Goal: Navigation & Orientation: Find specific page/section

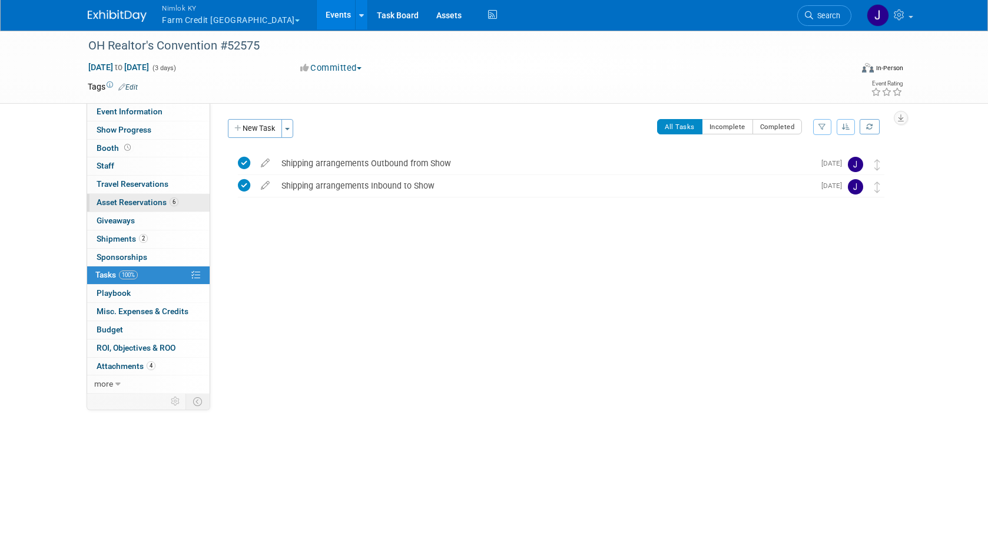
click at [156, 203] on span "Asset Reservations 6" at bounding box center [138, 201] width 82 height 9
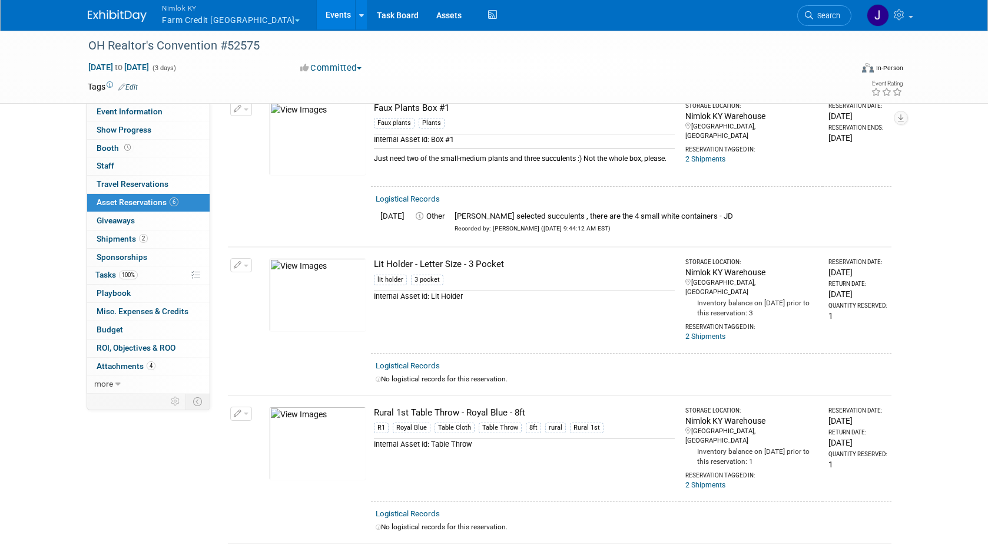
scroll to position [52, 0]
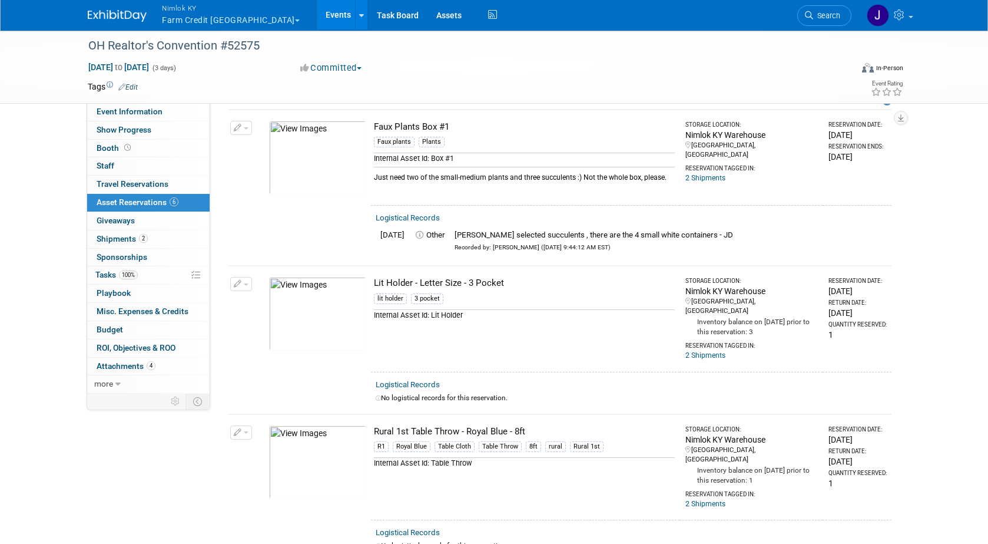
click at [200, 19] on button "Nimlok KY Farm Credit Mid America" at bounding box center [238, 15] width 154 height 31
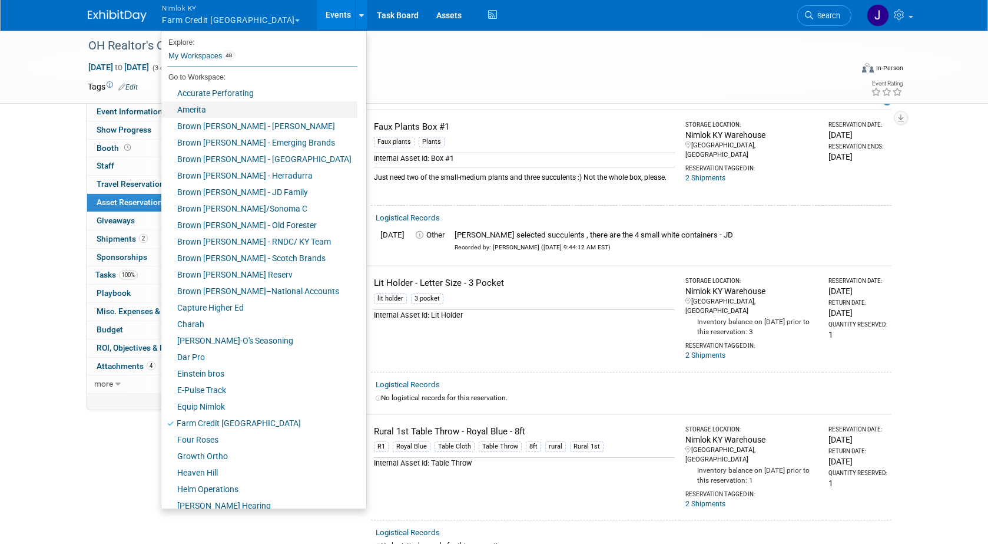
click at [217, 105] on link "Amerita" at bounding box center [259, 109] width 196 height 16
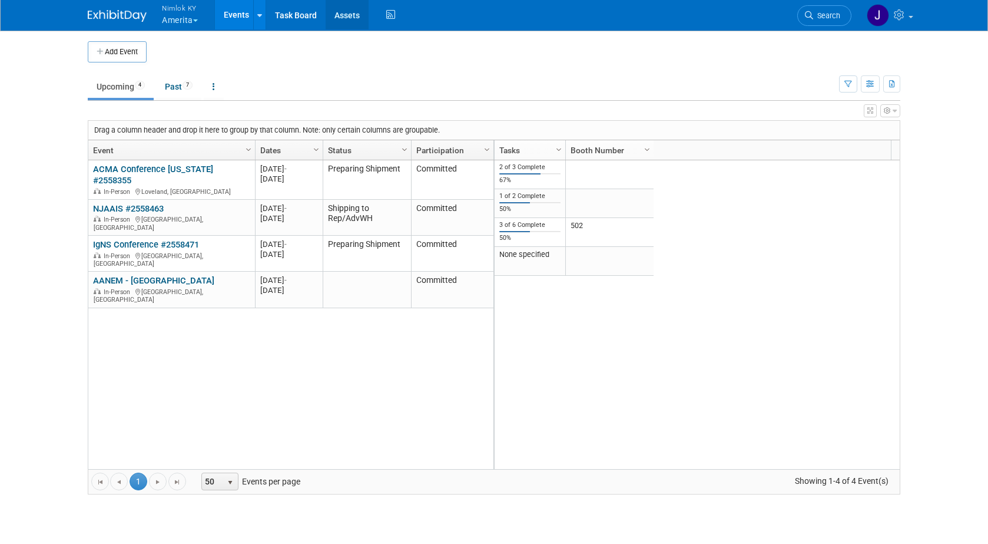
click at [349, 15] on link "Assets" at bounding box center [347, 14] width 43 height 29
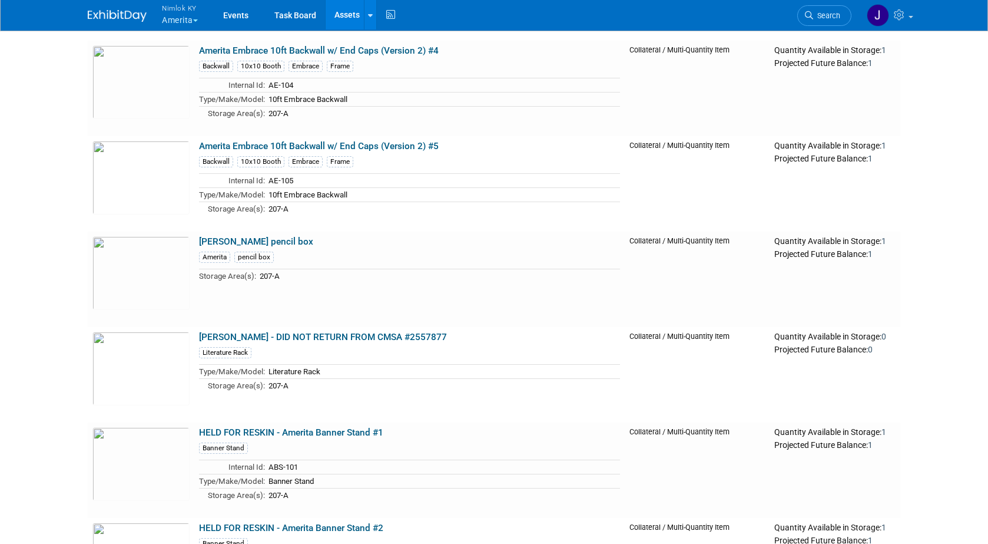
scroll to position [4126, 0]
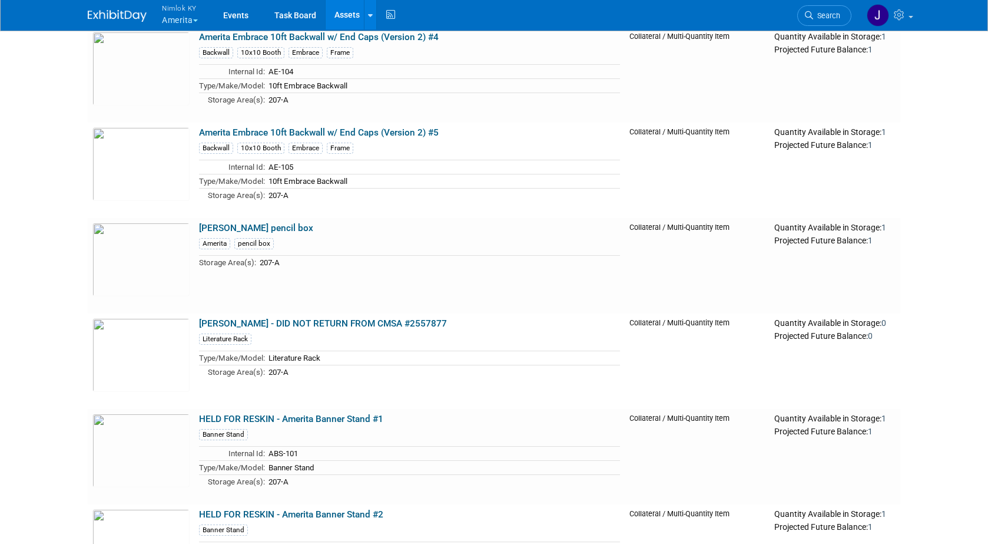
click at [188, 23] on button "Nimlok KY Amerita" at bounding box center [187, 15] width 52 height 31
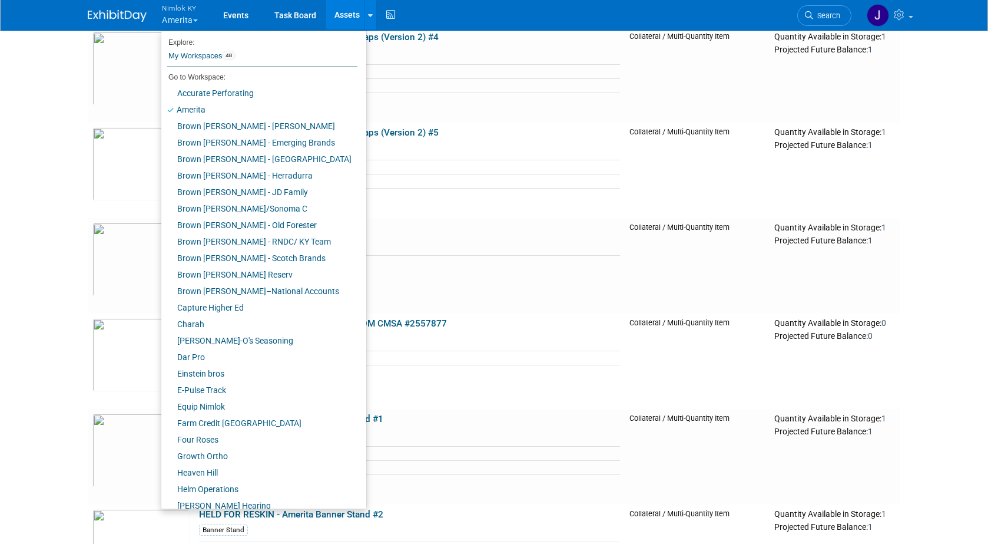
click at [188, 23] on button "Nimlok KY Amerita" at bounding box center [187, 15] width 52 height 31
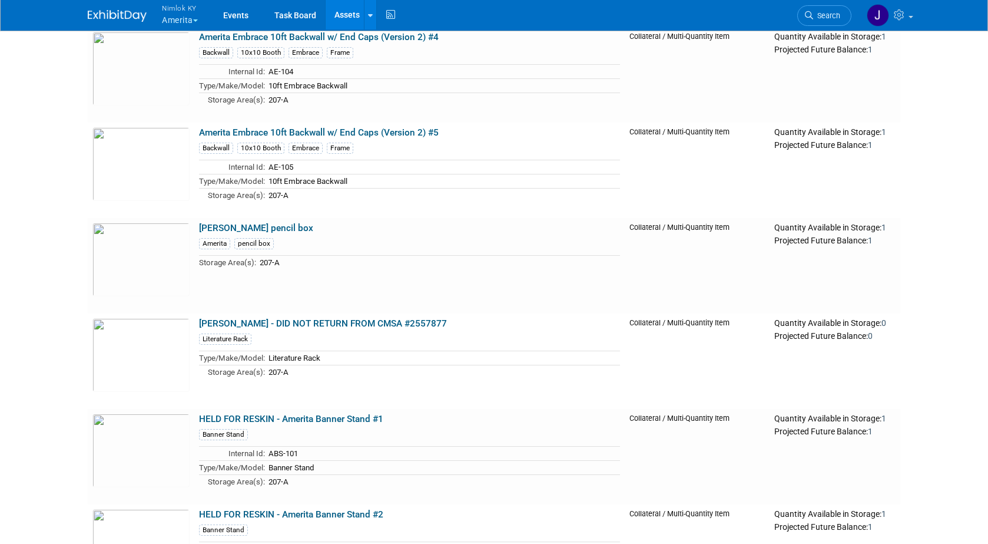
click at [189, 22] on button "Nimlok KY Amerita" at bounding box center [187, 15] width 52 height 31
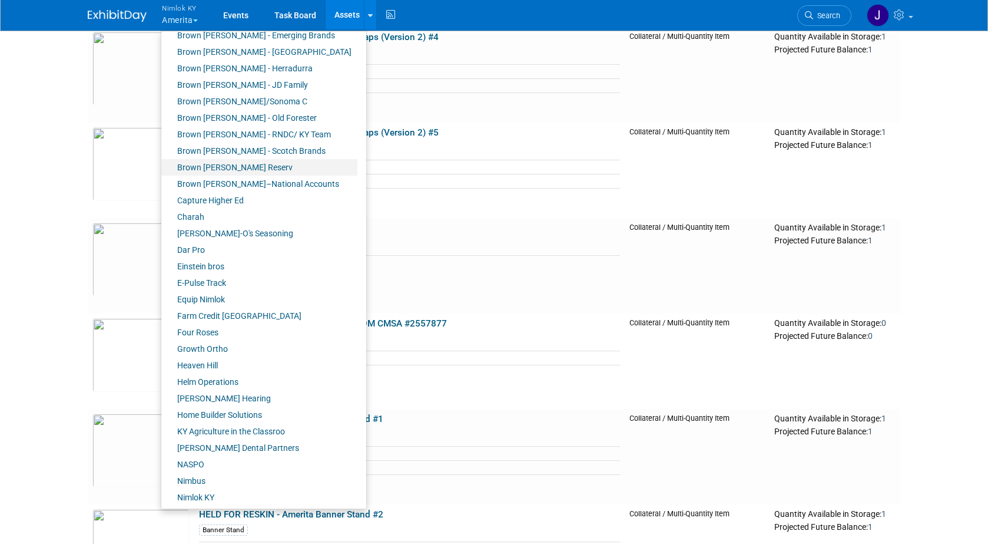
scroll to position [266, 0]
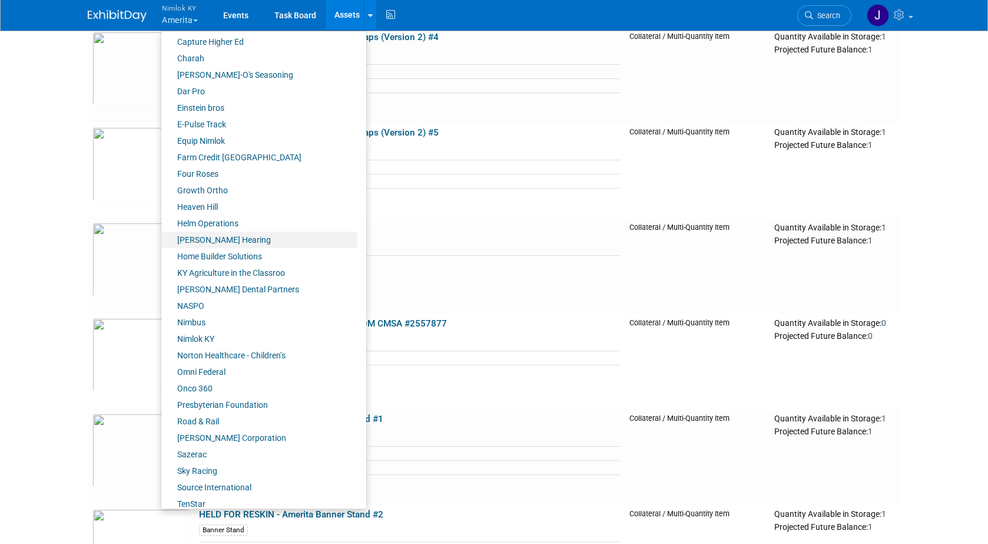
click at [204, 236] on link "[PERSON_NAME] Hearing" at bounding box center [259, 239] width 196 height 16
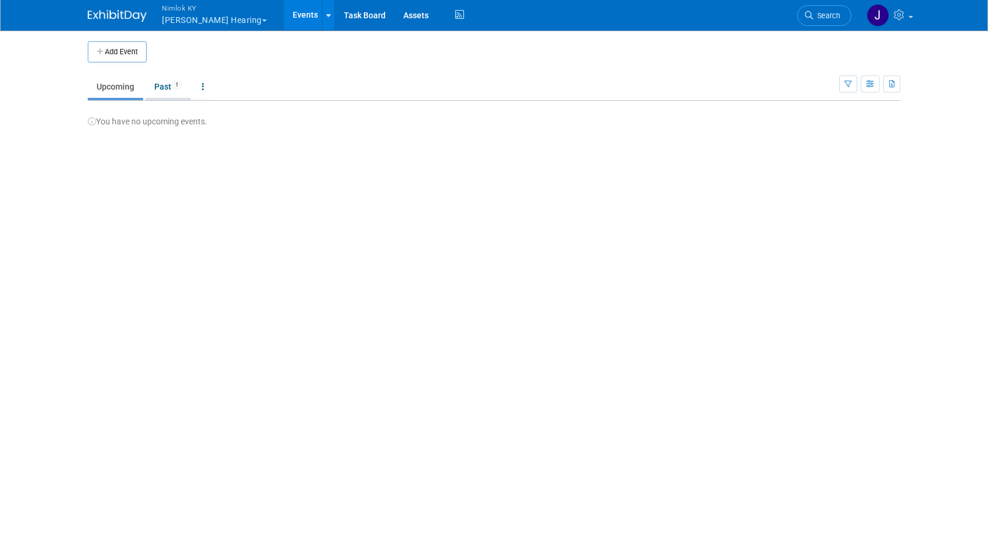
click at [167, 84] on link "Past 1" at bounding box center [167, 86] width 45 height 22
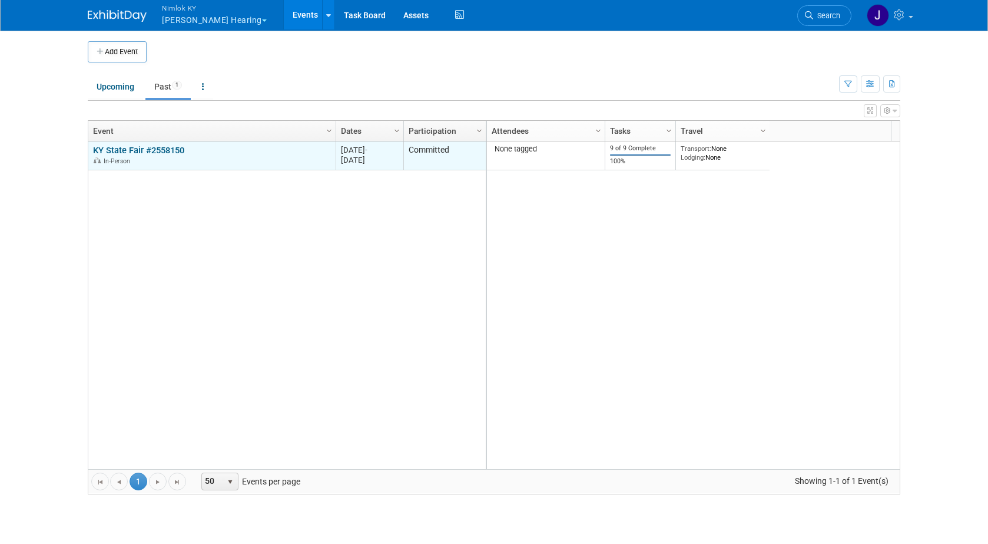
click at [165, 153] on link "KY State Fair #2558150" at bounding box center [138, 150] width 91 height 11
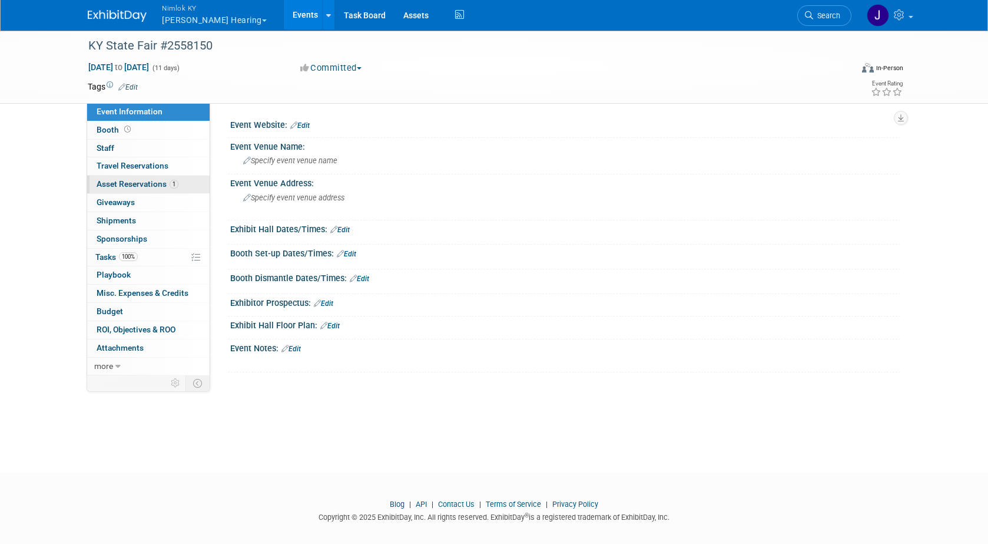
click at [152, 184] on span "Asset Reservations 1" at bounding box center [138, 183] width 82 height 9
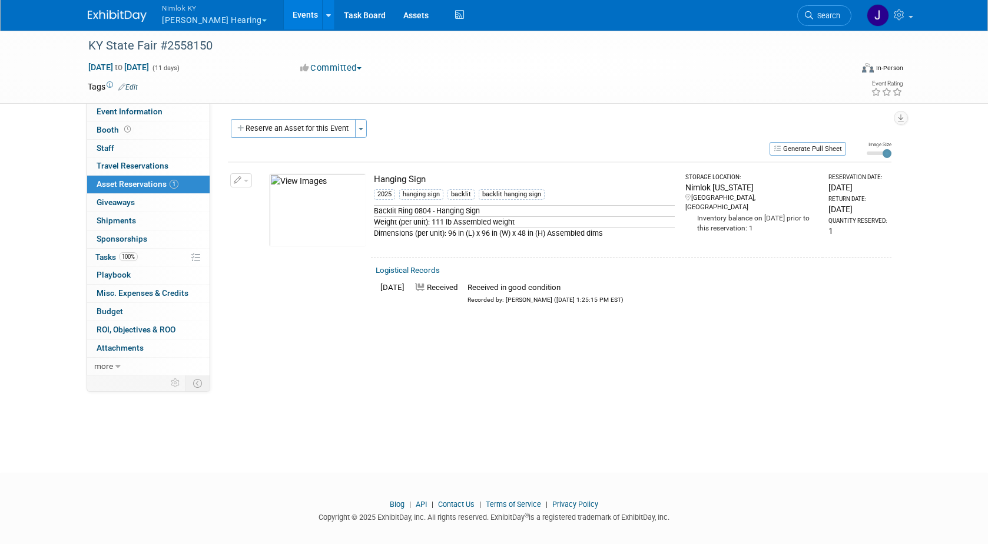
click at [214, 17] on button "Nimlok KY Heuser Hearing" at bounding box center [221, 15] width 121 height 31
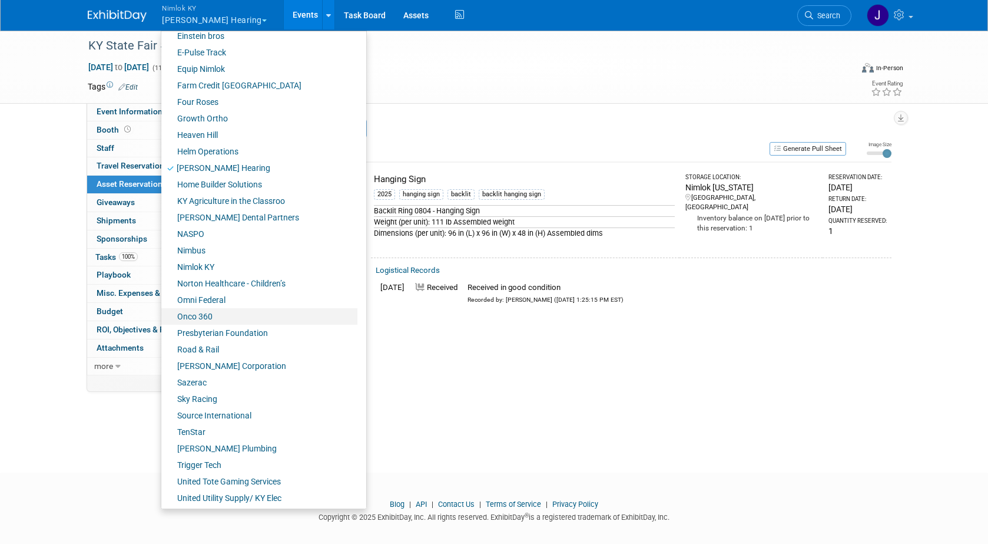
scroll to position [354, 0]
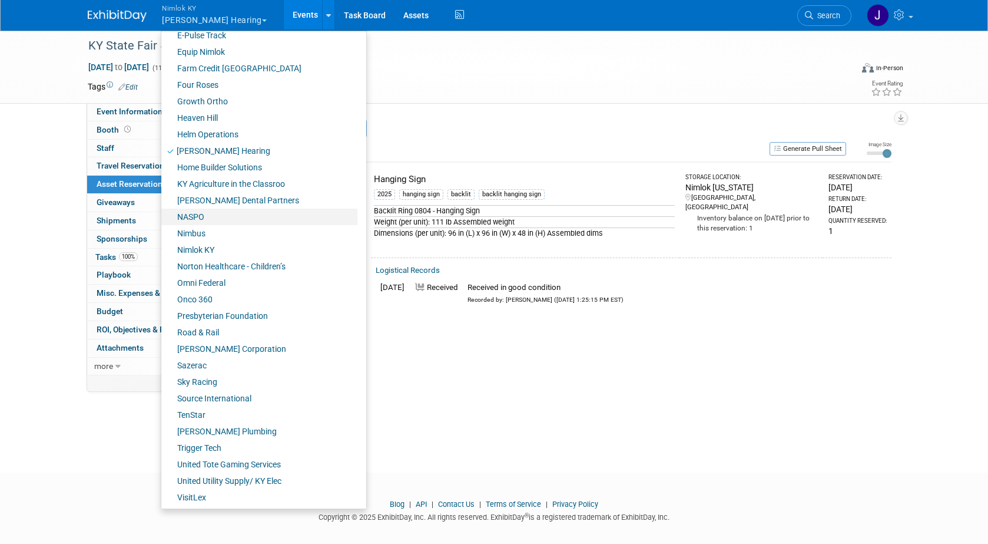
click at [207, 221] on link "NASPO" at bounding box center [259, 216] width 196 height 16
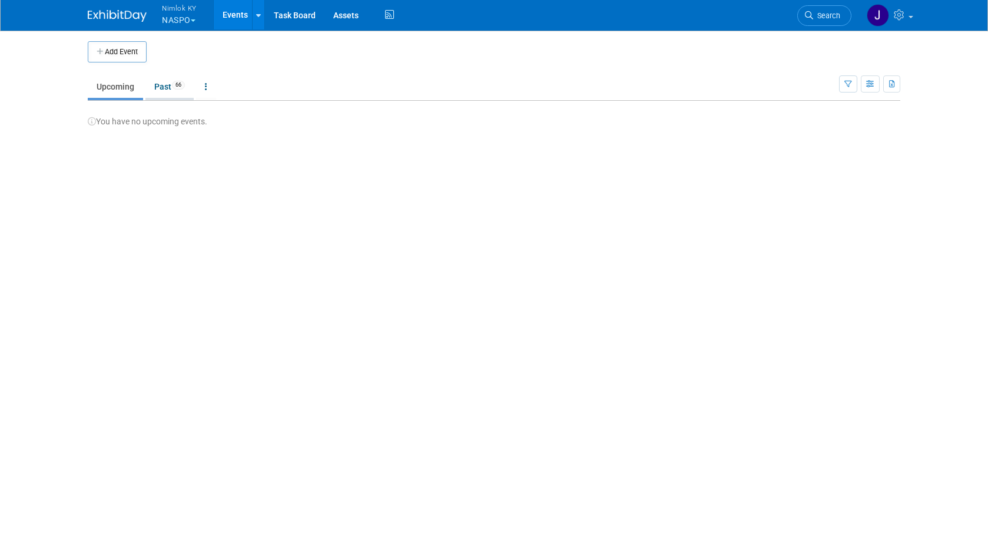
click at [165, 82] on link "Past 66" at bounding box center [169, 86] width 48 height 22
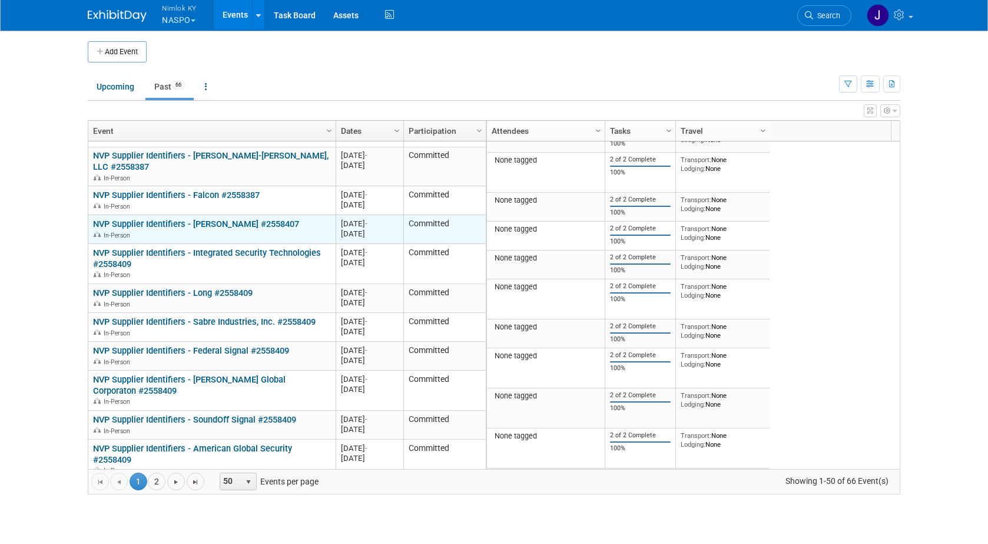
scroll to position [495, 0]
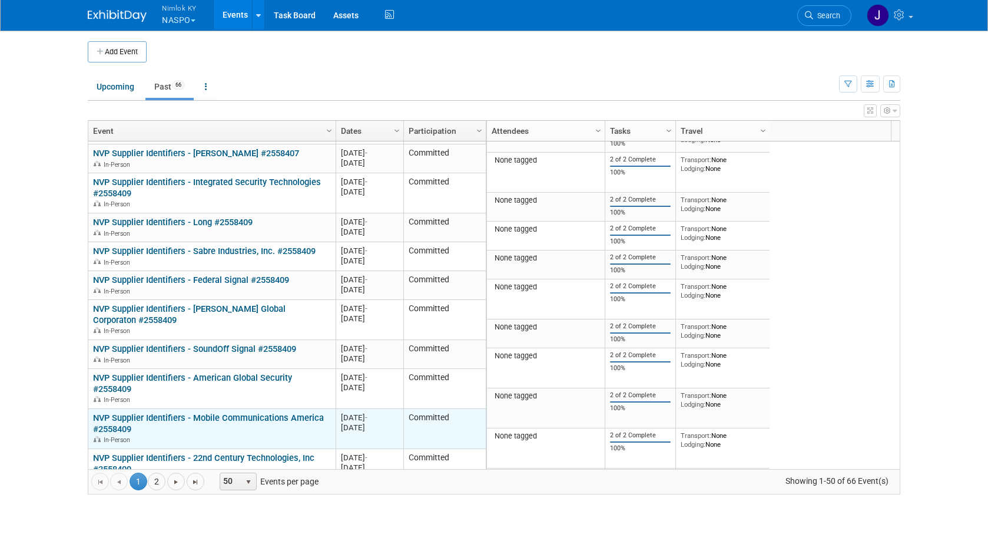
click at [254, 412] on link "NVP Supplier Identifiers - Mobile Communications America #2558409" at bounding box center [208, 423] width 231 height 22
